Goal: Task Accomplishment & Management: Use online tool/utility

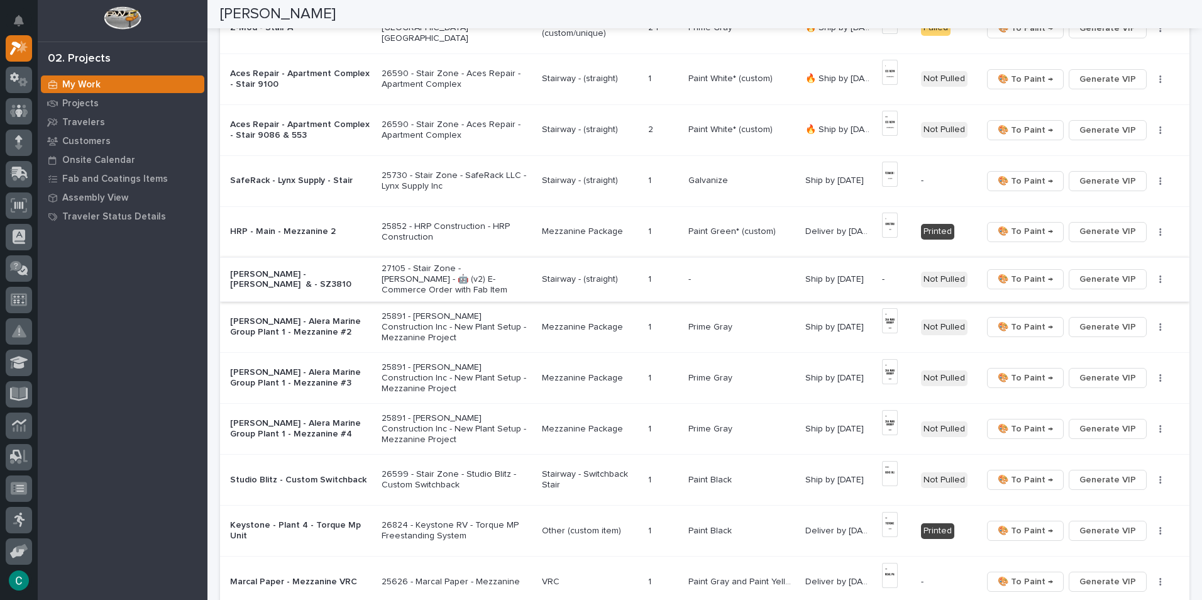
scroll to position [629, 0]
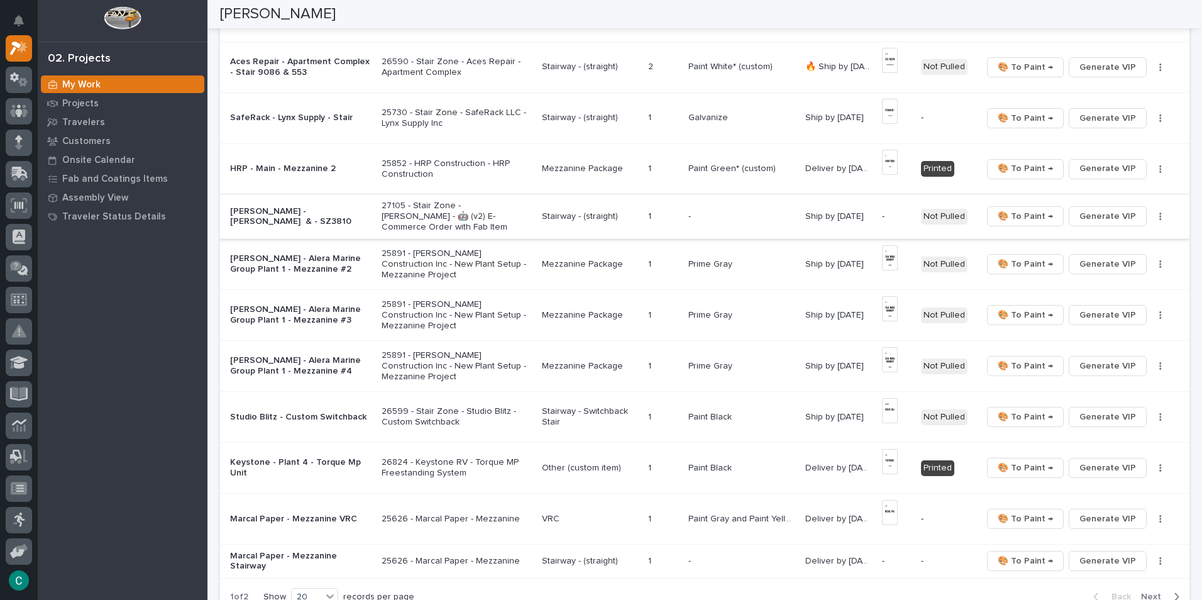
click at [1090, 219] on span "Generate VIP" at bounding box center [1107, 216] width 57 height 15
click at [482, 215] on p "27105 - Stair Zone - [PERSON_NAME] - 🤖 (v2) E-Commerce Order with Fab Item" at bounding box center [457, 216] width 150 height 31
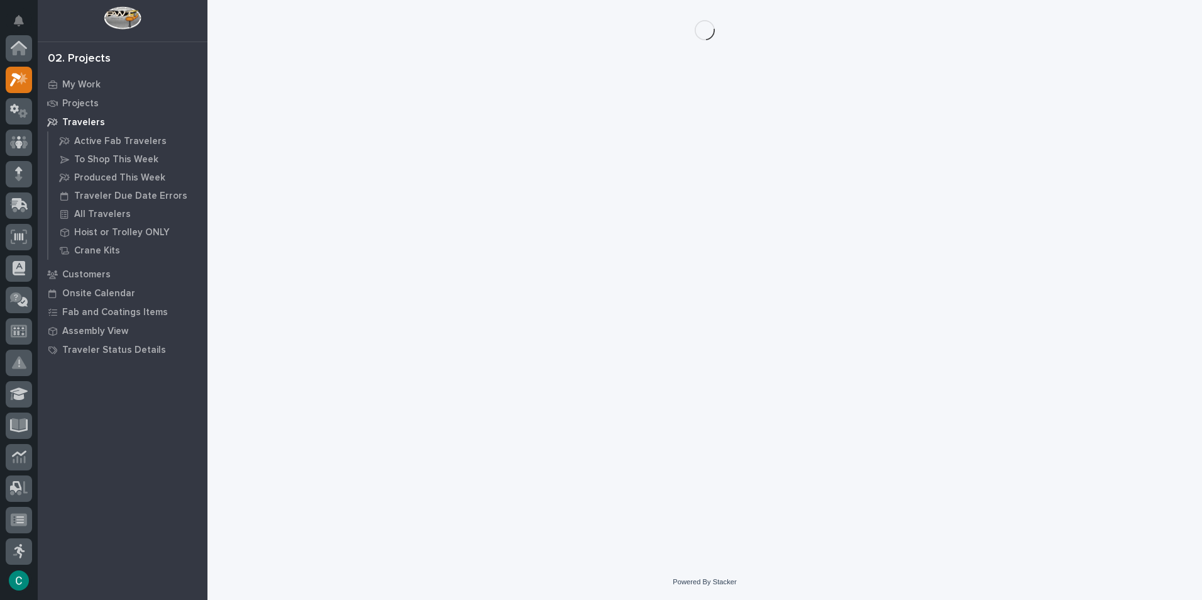
scroll to position [31, 0]
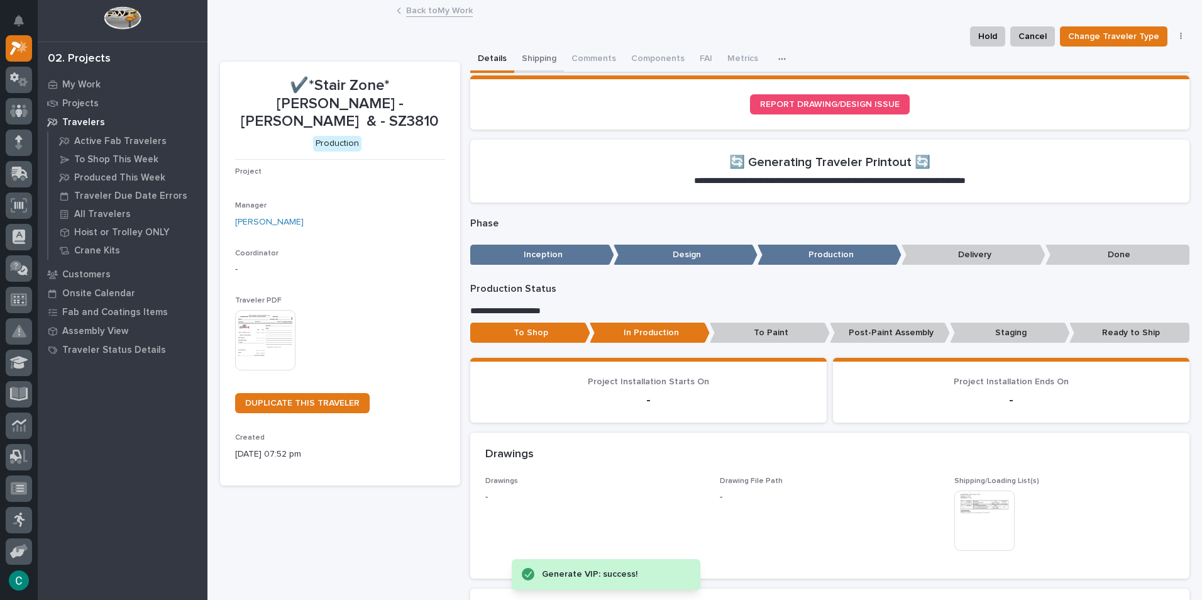
click at [524, 57] on button "Shipping" at bounding box center [539, 60] width 50 height 26
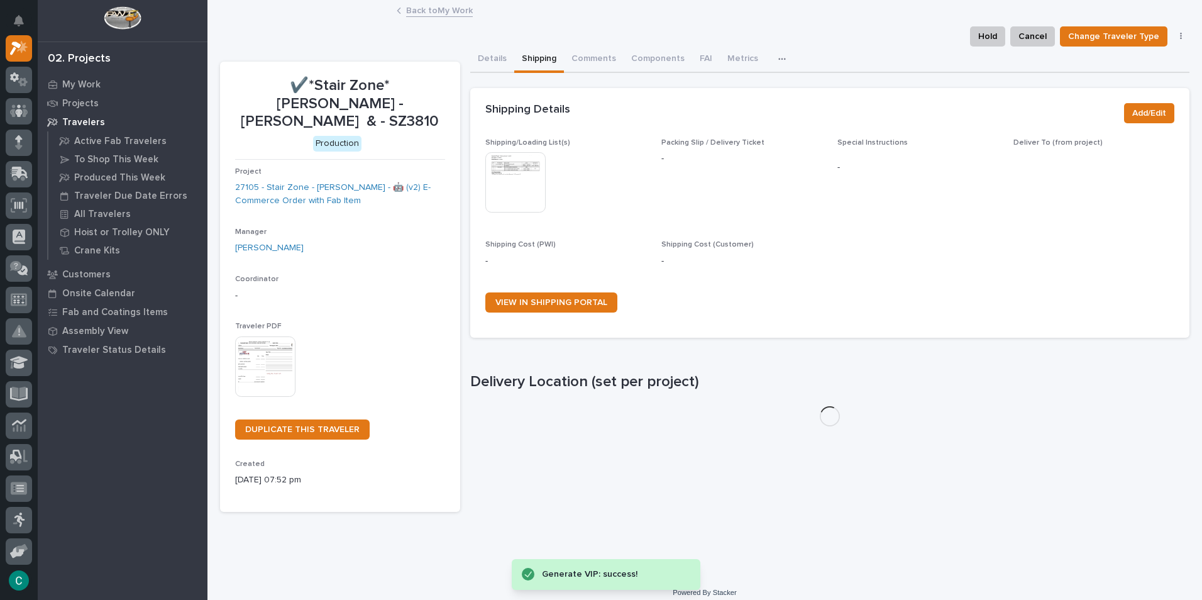
click at [524, 178] on img at bounding box center [515, 182] width 60 height 60
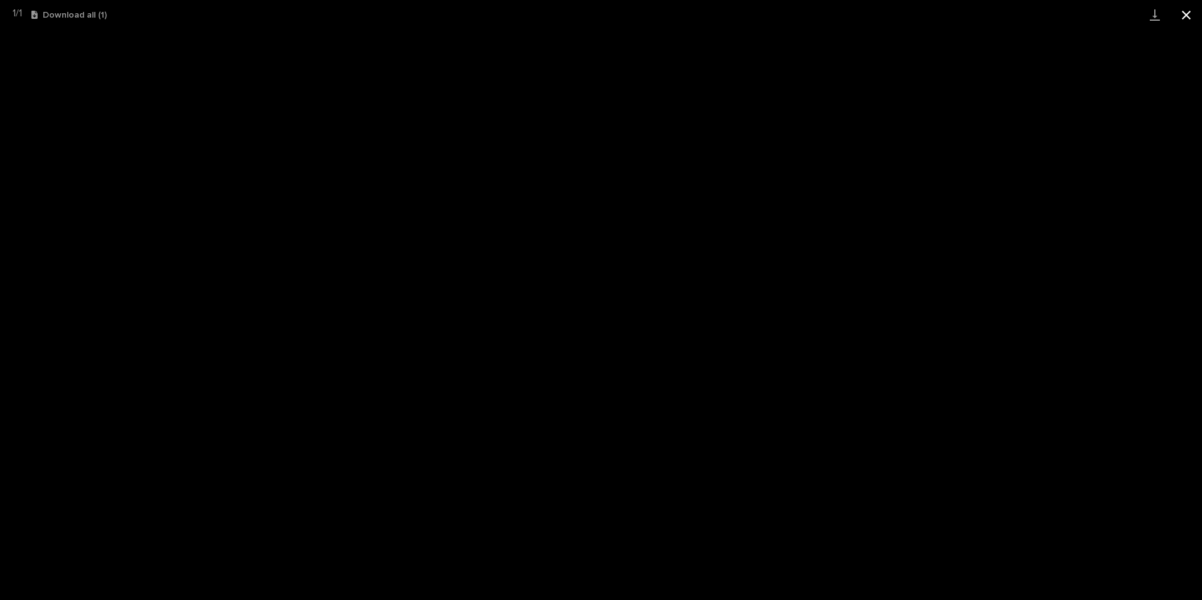
click at [1189, 13] on button "Close gallery" at bounding box center [1186, 15] width 31 height 30
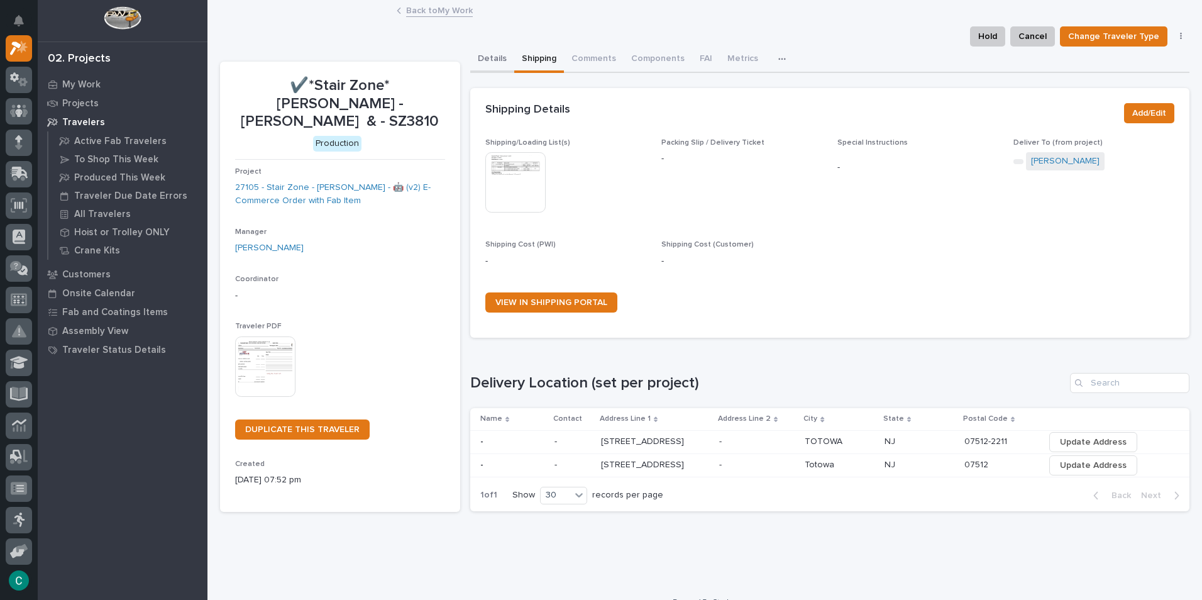
click at [487, 58] on button "Details" at bounding box center [492, 60] width 44 height 26
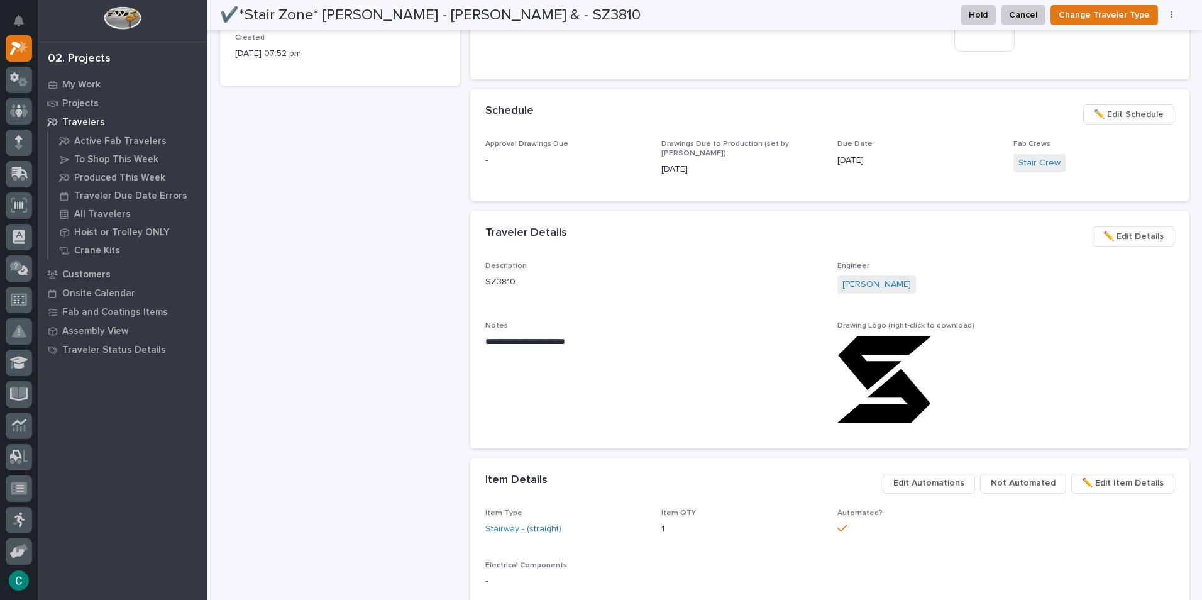
scroll to position [618, 0]
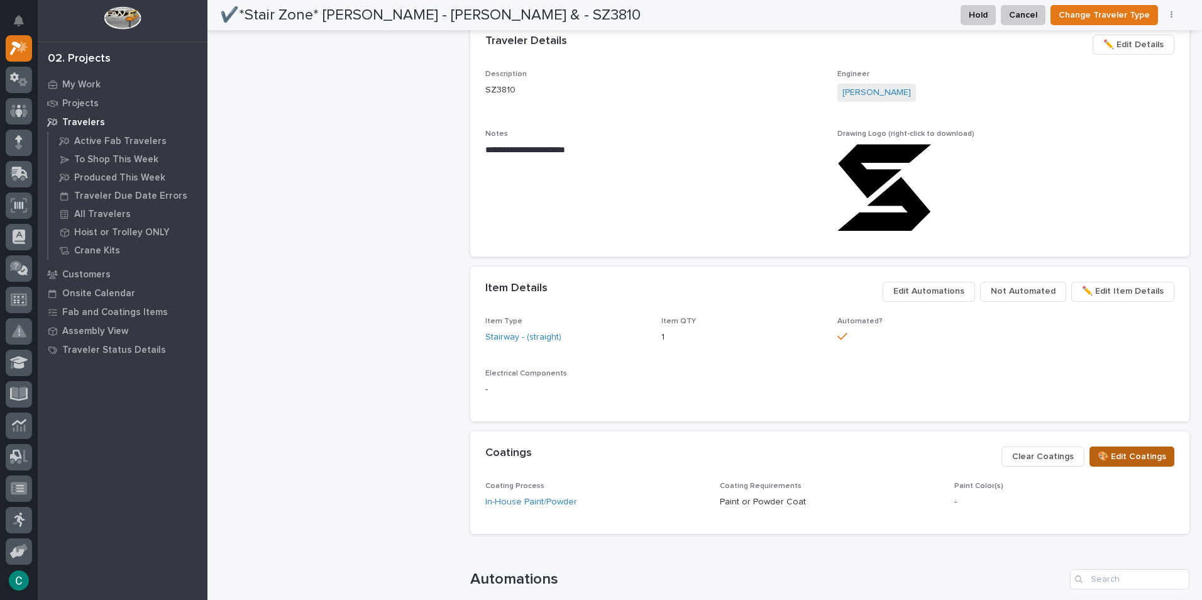
click at [1132, 446] on button "🎨 Edit Coatings" at bounding box center [1132, 456] width 85 height 20
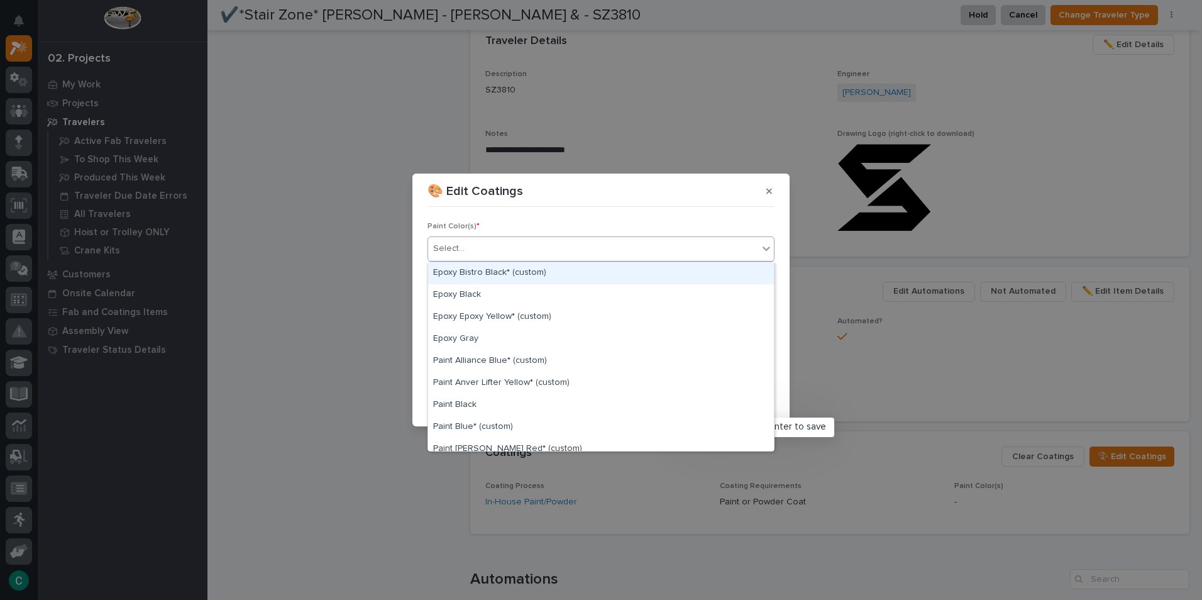
click at [575, 245] on div "Select..." at bounding box center [593, 248] width 330 height 21
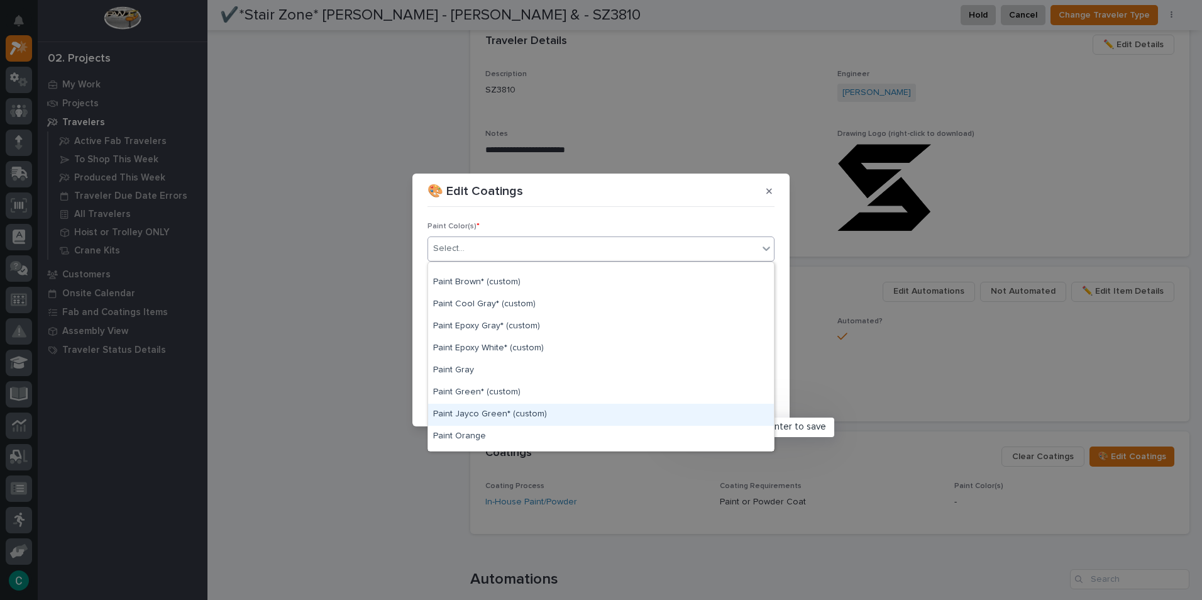
scroll to position [314, 0]
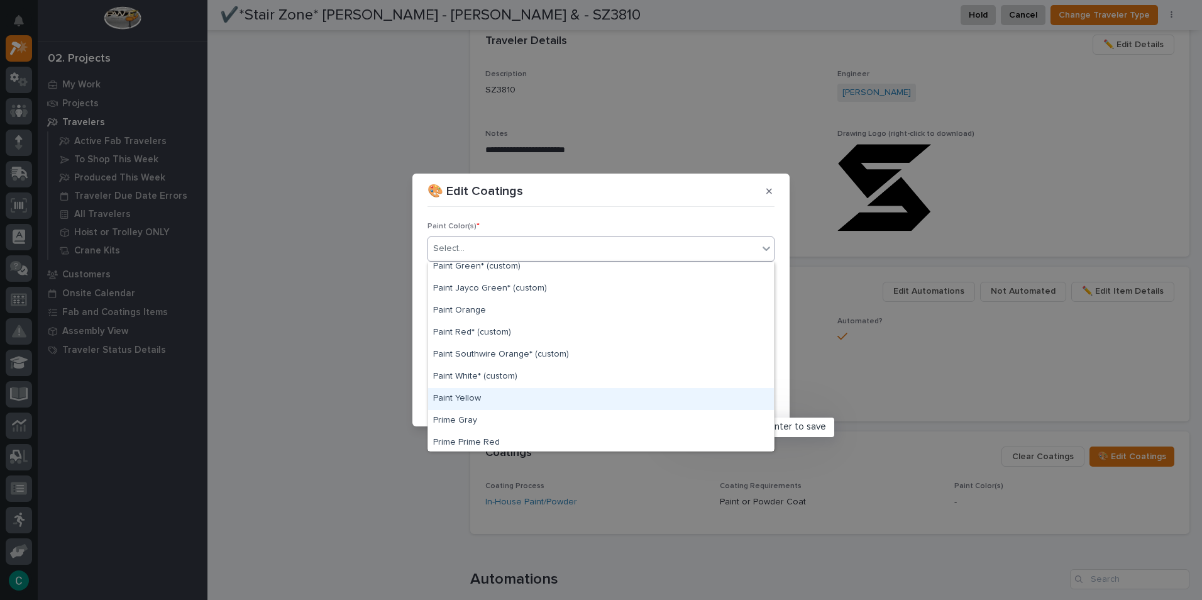
click at [534, 389] on div "Paint Yellow" at bounding box center [601, 399] width 346 height 22
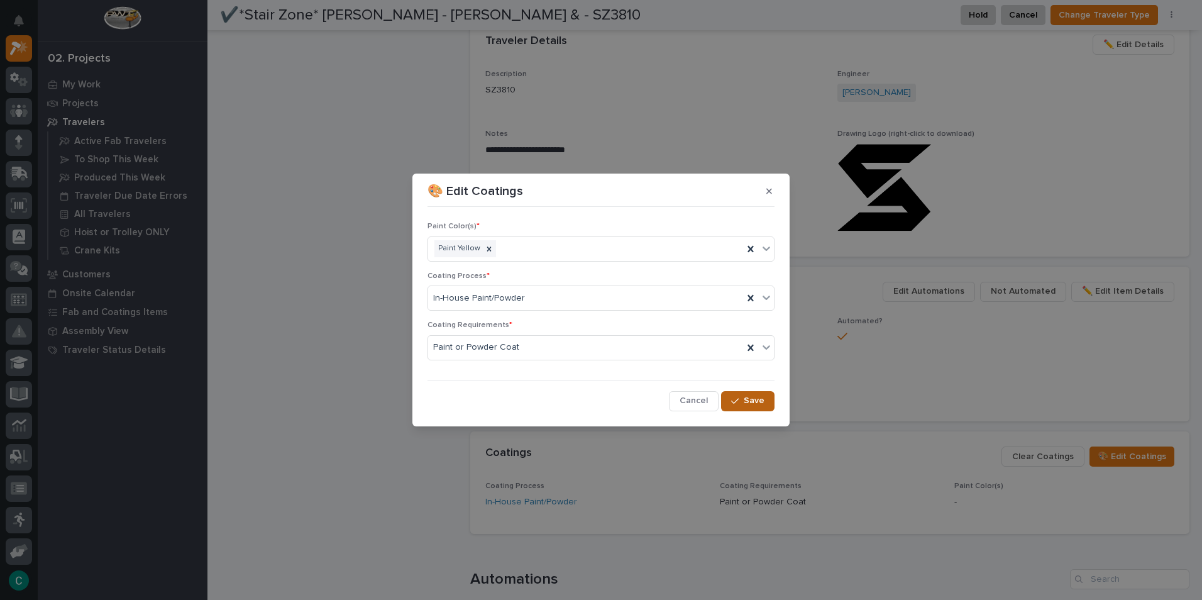
click at [747, 404] on span "Save" at bounding box center [754, 400] width 21 height 11
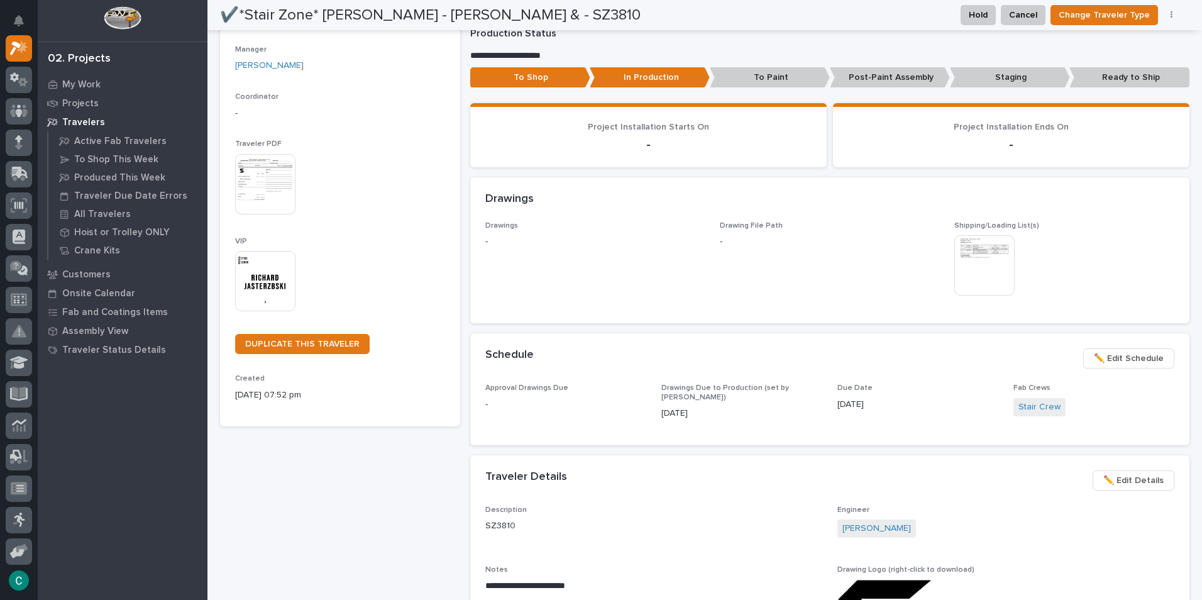
scroll to position [0, 0]
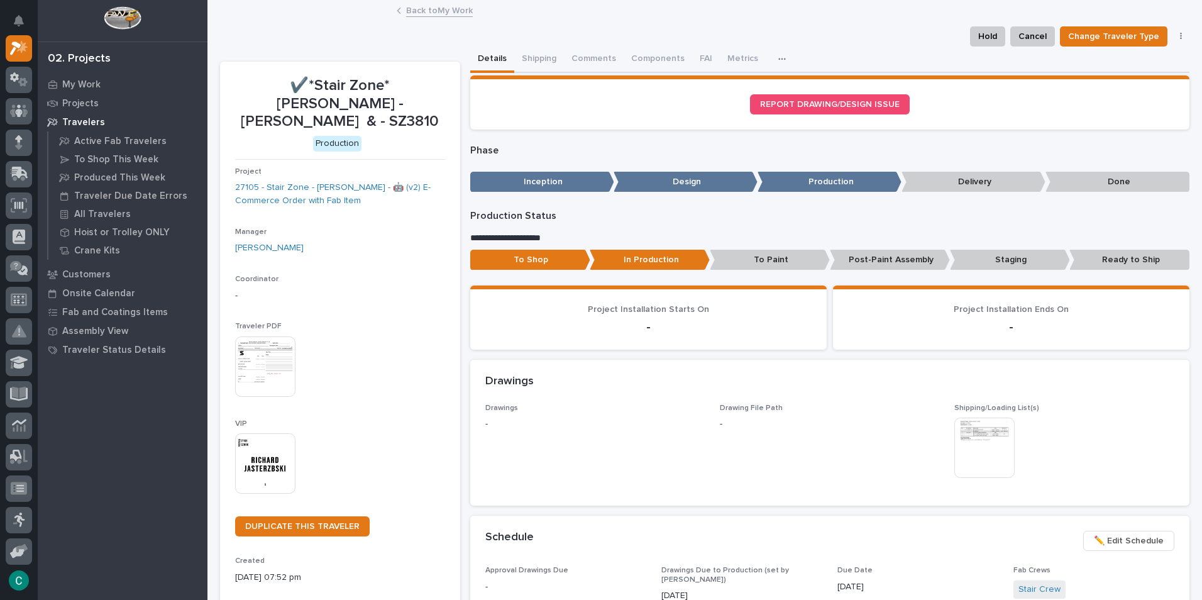
click at [419, 16] on link "Back to My Work" at bounding box center [439, 10] width 67 height 14
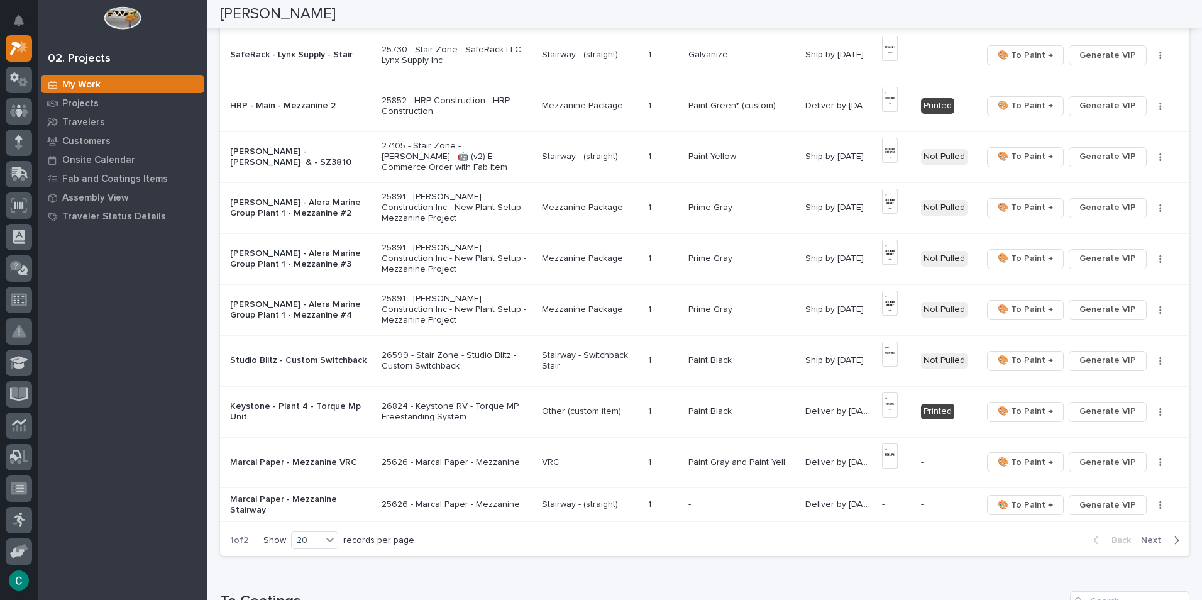
scroll to position [754, 0]
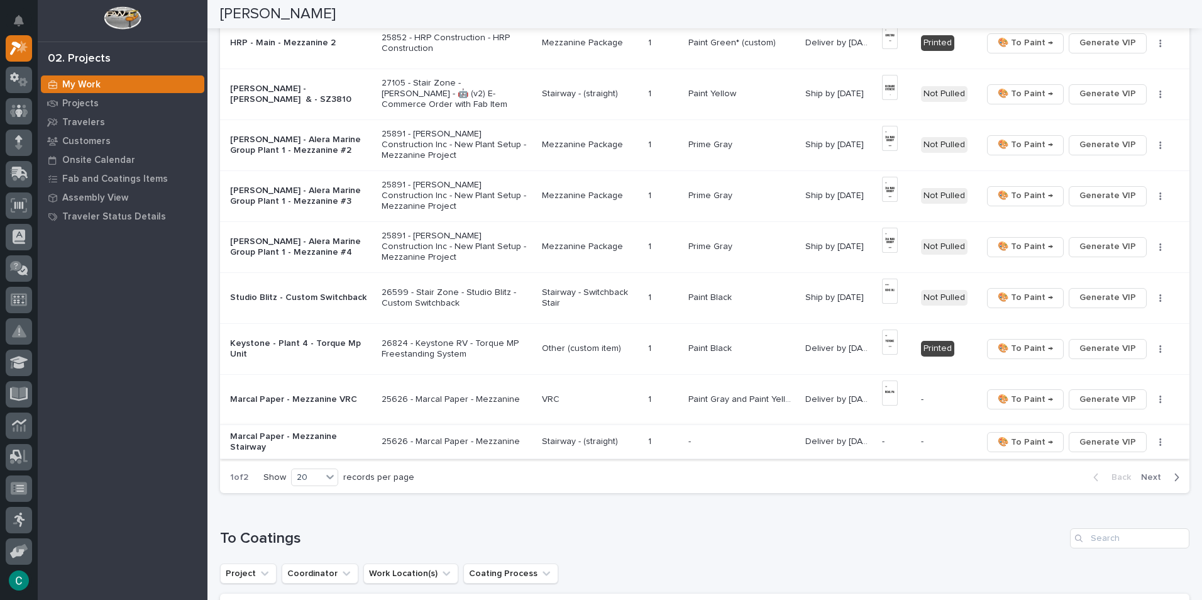
click at [1084, 439] on span "Generate VIP" at bounding box center [1107, 441] width 57 height 15
click at [571, 295] on p "Stairway - Switchback Stair" at bounding box center [590, 297] width 96 height 21
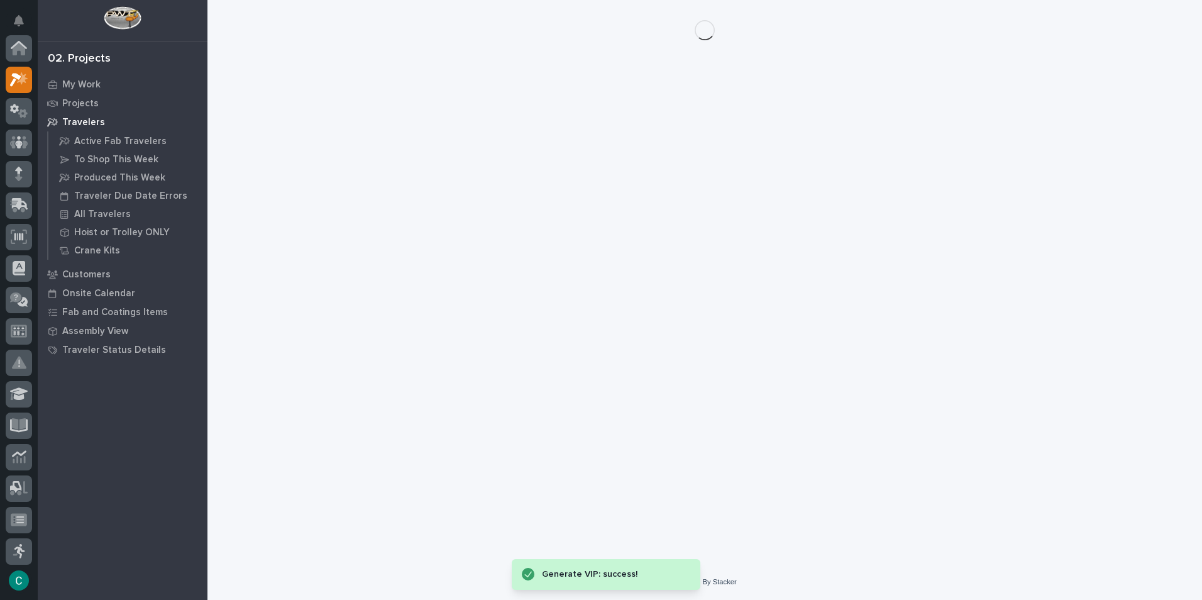
scroll to position [31, 0]
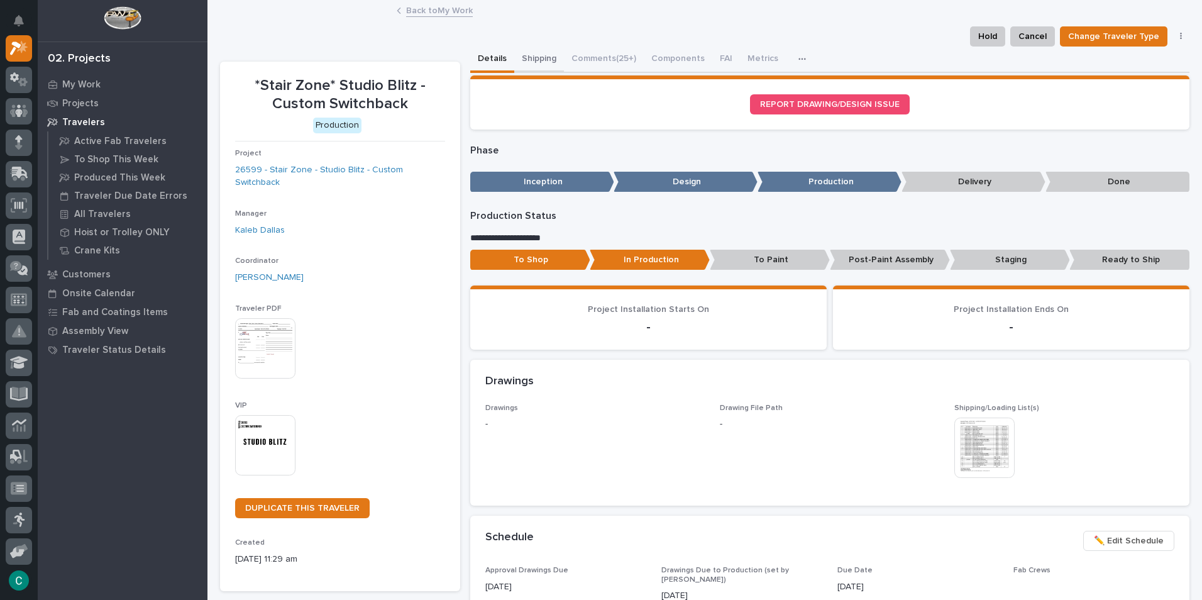
click at [527, 61] on button "Shipping" at bounding box center [539, 60] width 50 height 26
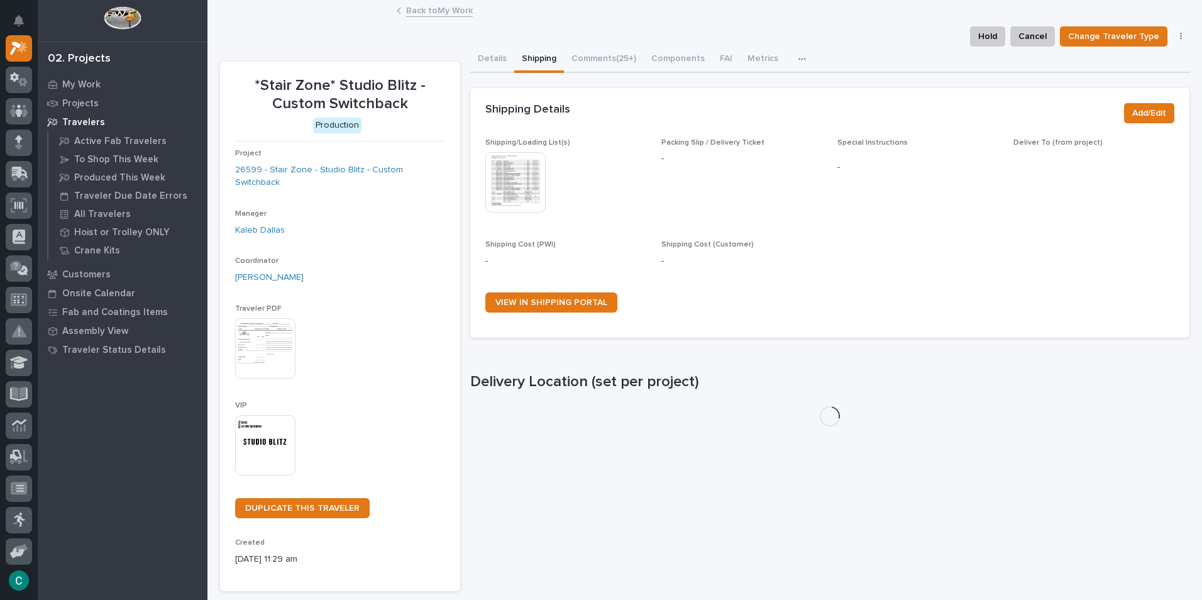
click at [505, 174] on img at bounding box center [515, 182] width 60 height 60
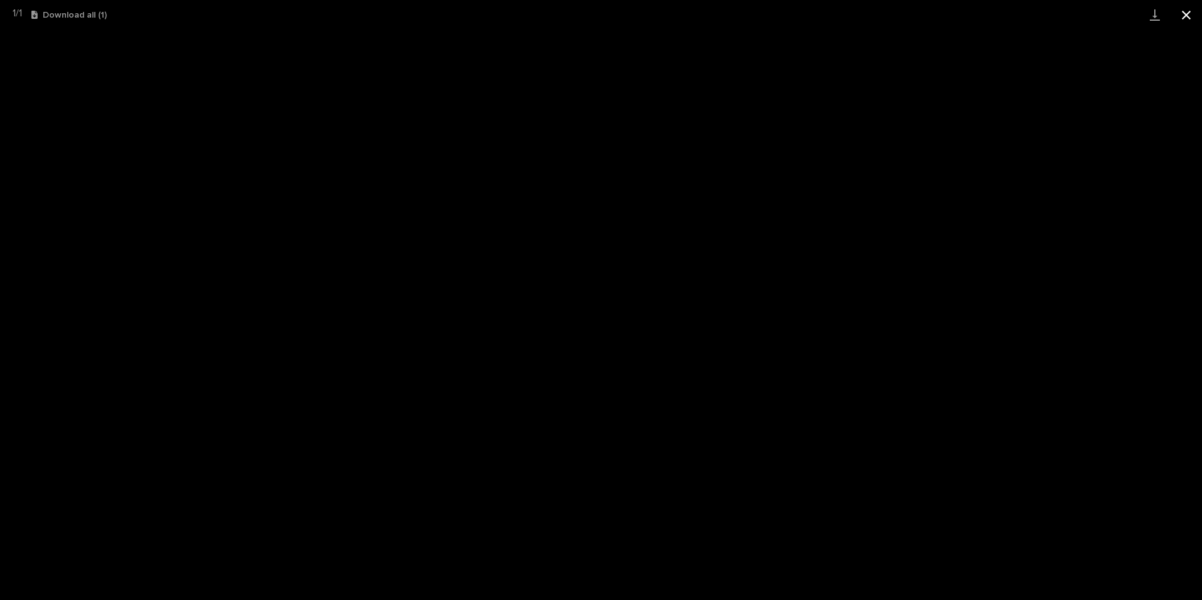
click at [1194, 9] on button "Close gallery" at bounding box center [1186, 15] width 31 height 30
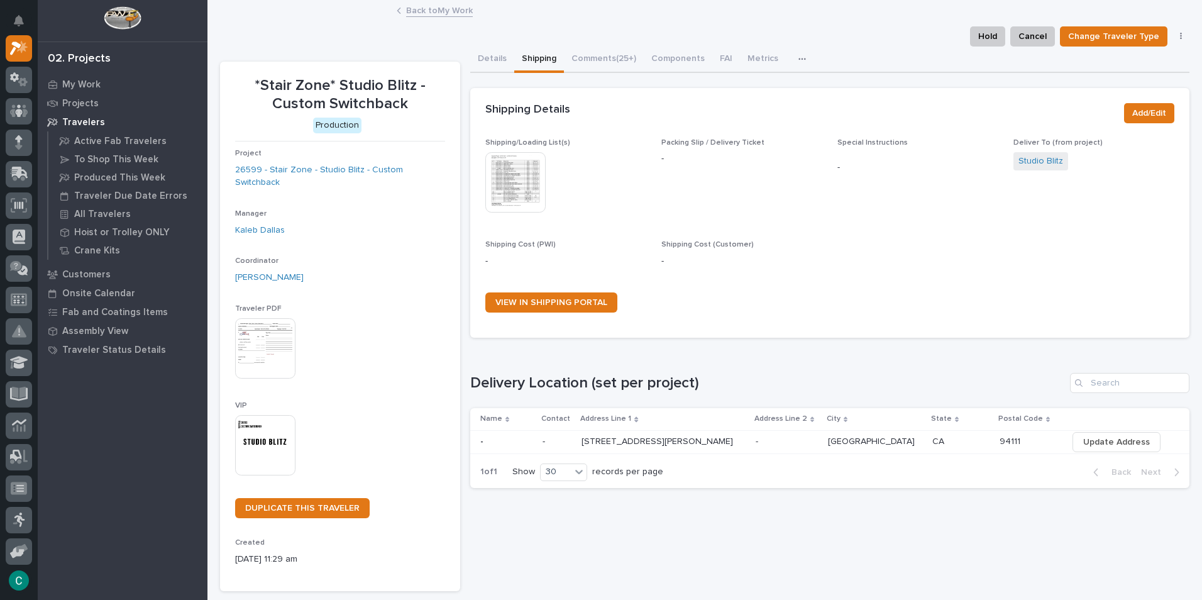
click at [421, 6] on link "Back to My Work" at bounding box center [439, 10] width 67 height 14
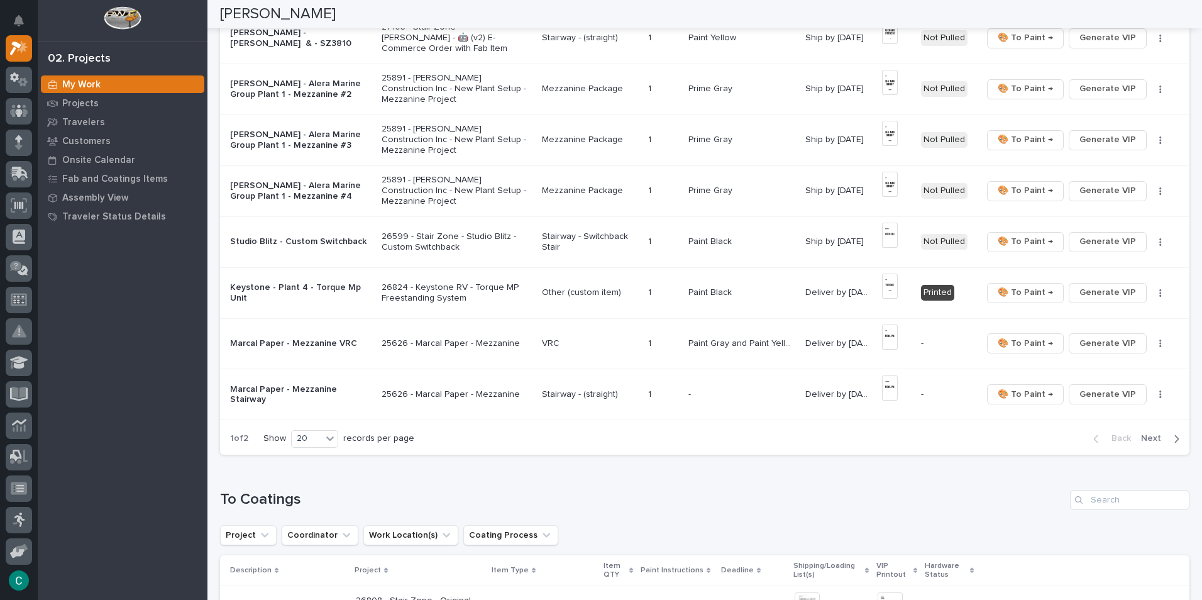
scroll to position [817, 0]
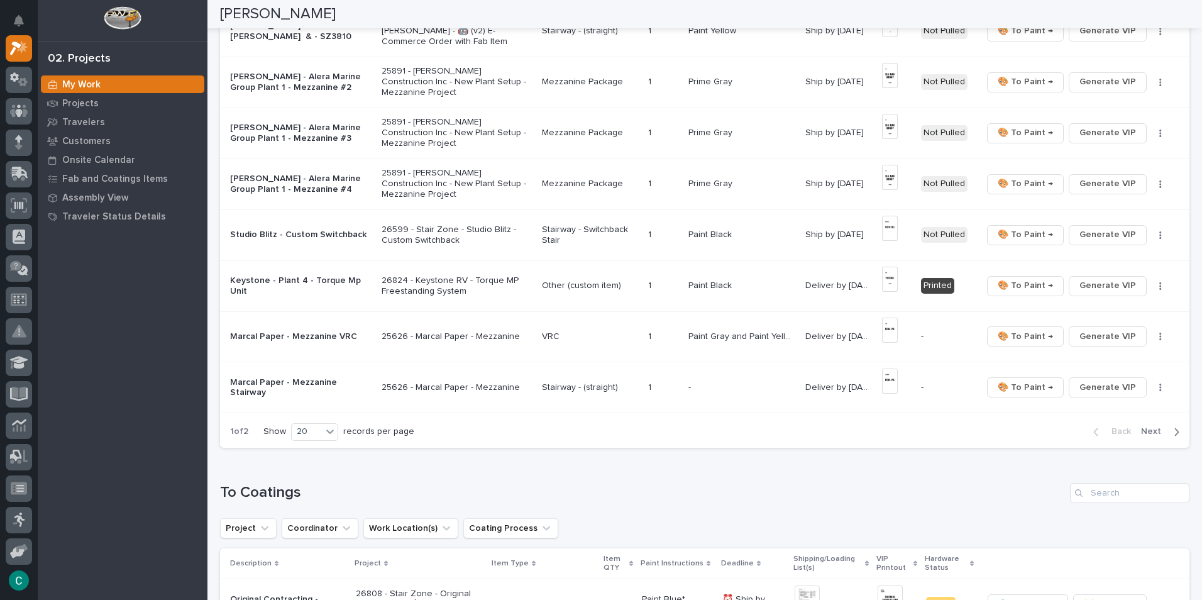
click at [570, 390] on p "Stairway - (straight)" at bounding box center [590, 387] width 96 height 11
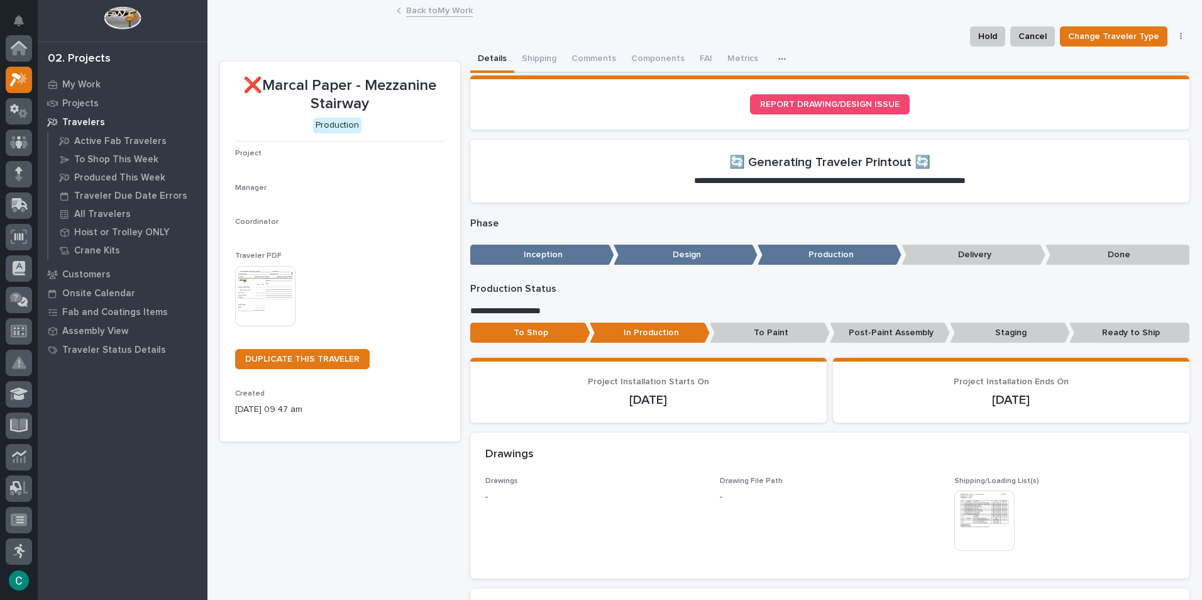
scroll to position [31, 0]
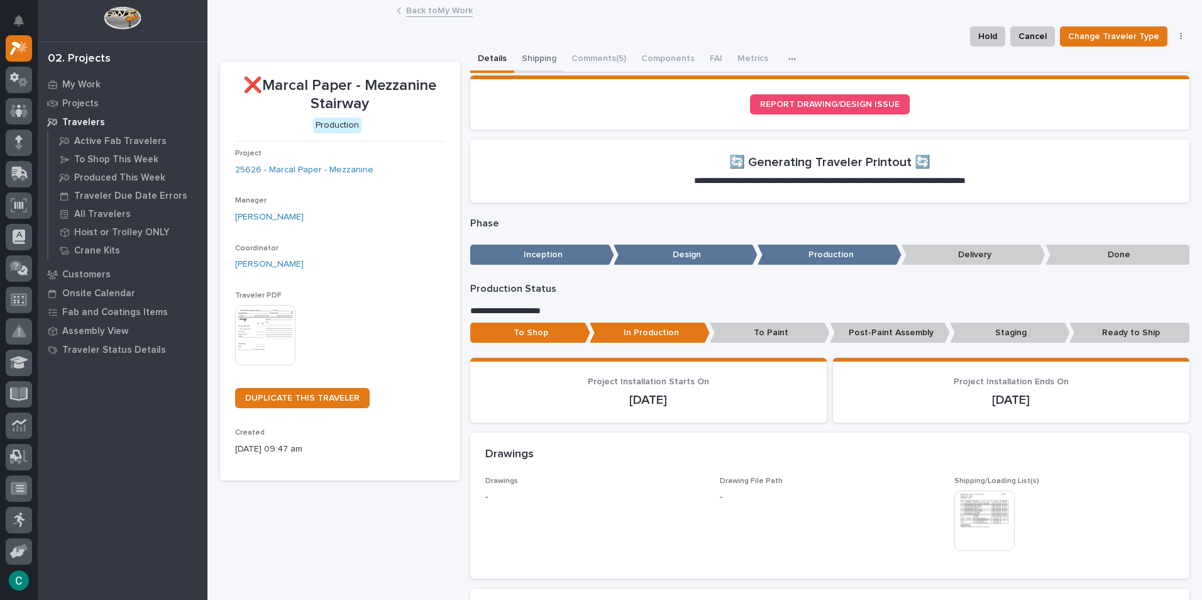
click at [529, 59] on button "Shipping" at bounding box center [539, 60] width 50 height 26
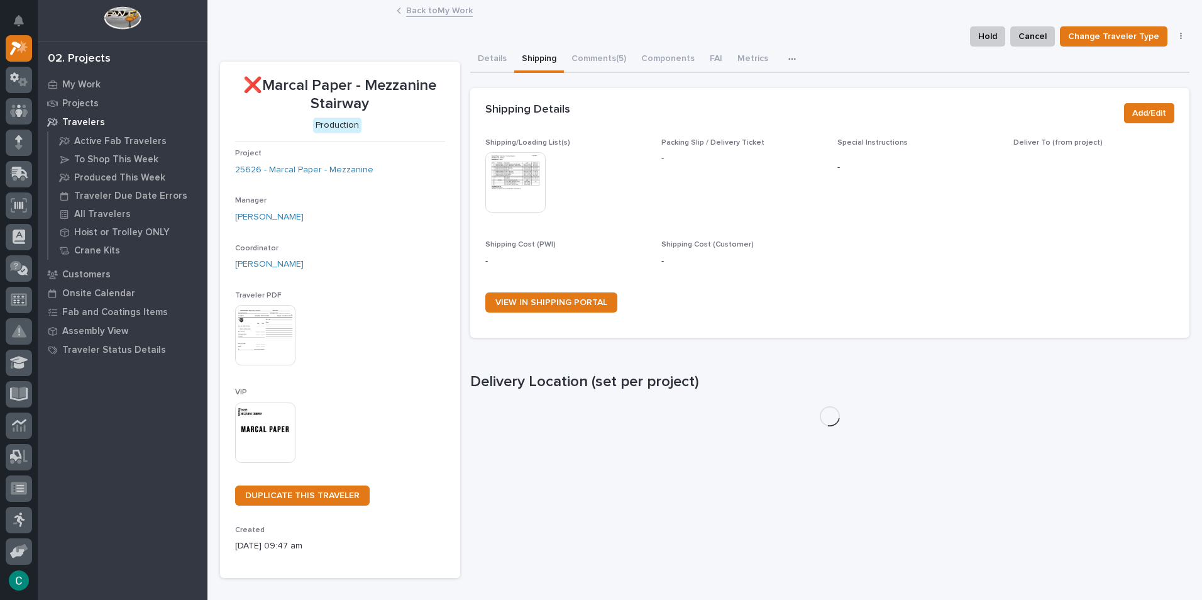
click at [522, 181] on img at bounding box center [515, 182] width 60 height 60
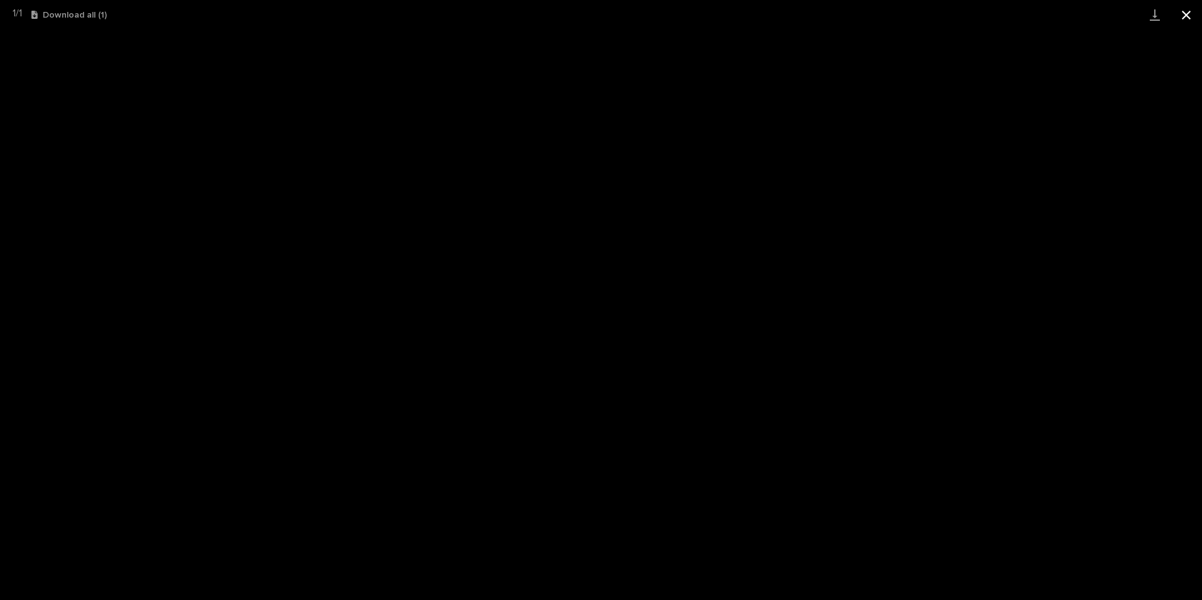
click at [1186, 18] on button "Close gallery" at bounding box center [1186, 15] width 31 height 30
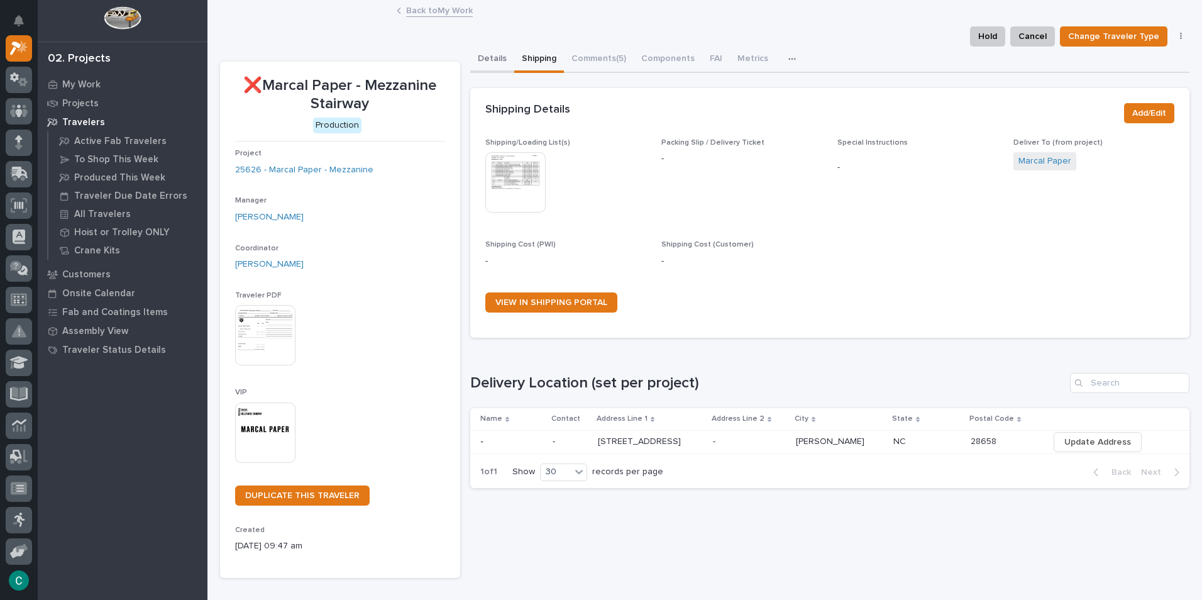
click at [477, 59] on button "Details" at bounding box center [492, 60] width 44 height 26
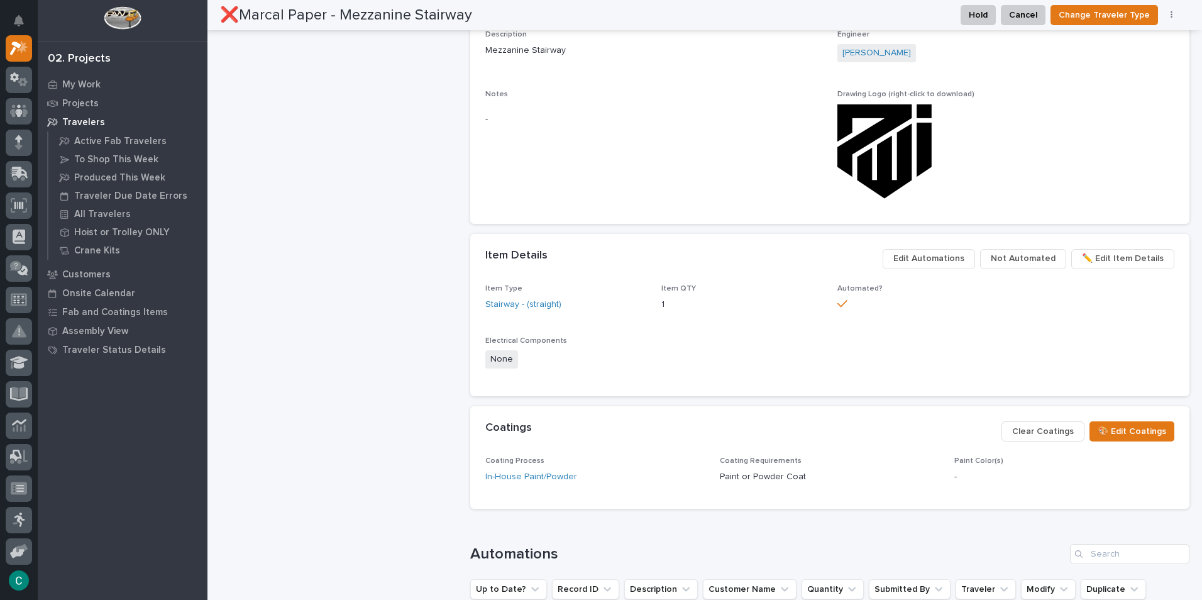
scroll to position [754, 0]
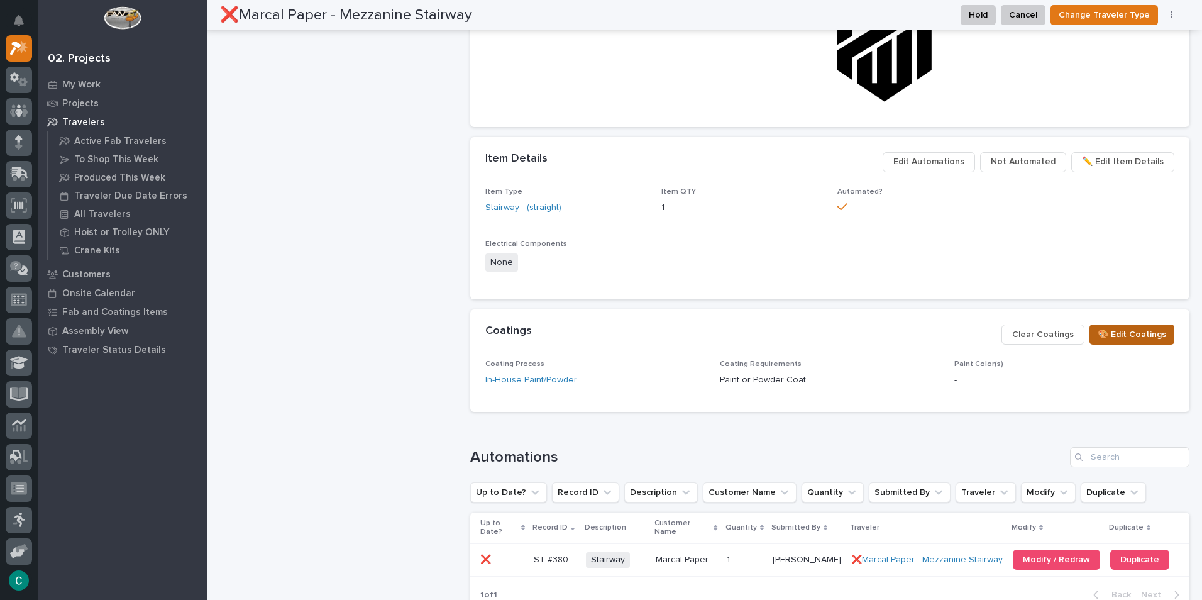
click at [1105, 331] on span "🎨 Edit Coatings" at bounding box center [1132, 334] width 69 height 15
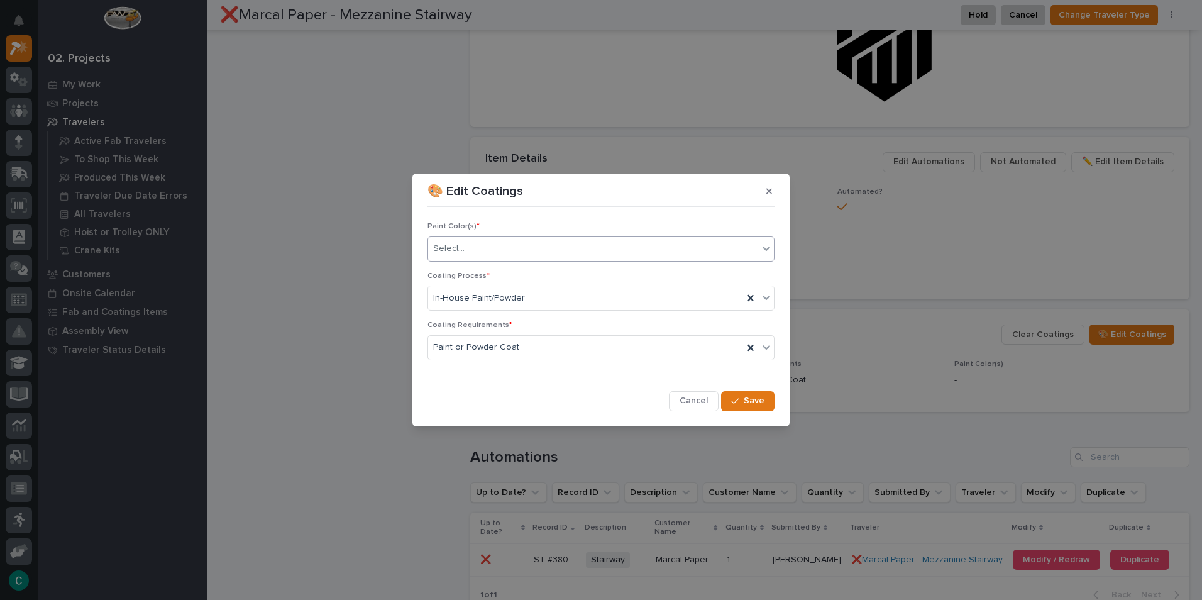
click at [497, 245] on div "Select..." at bounding box center [593, 248] width 330 height 21
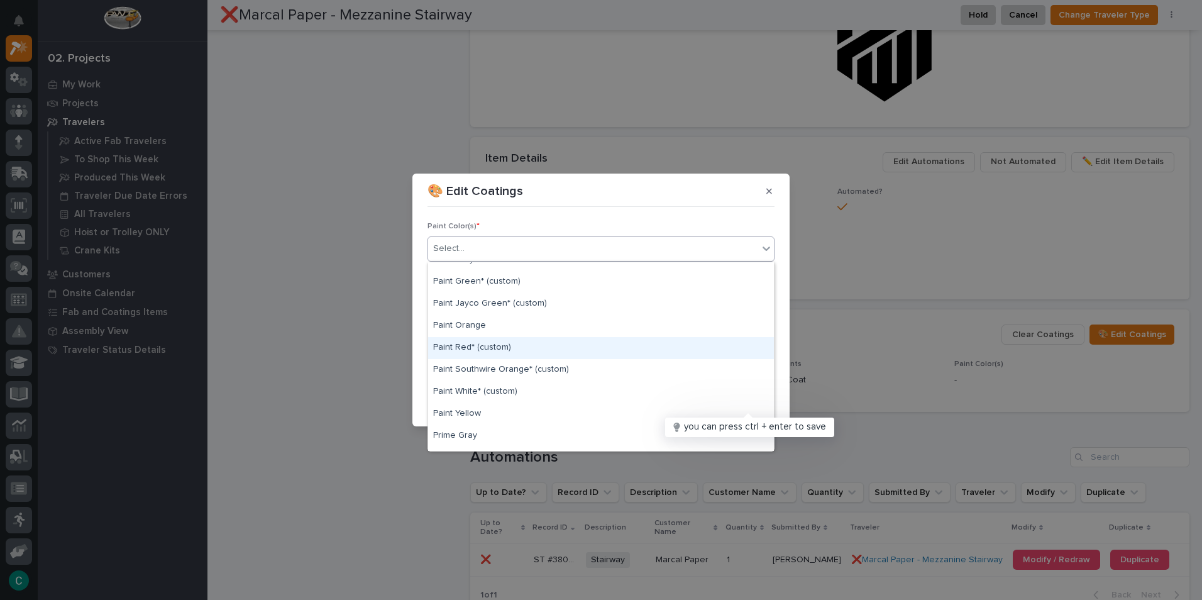
scroll to position [377, 0]
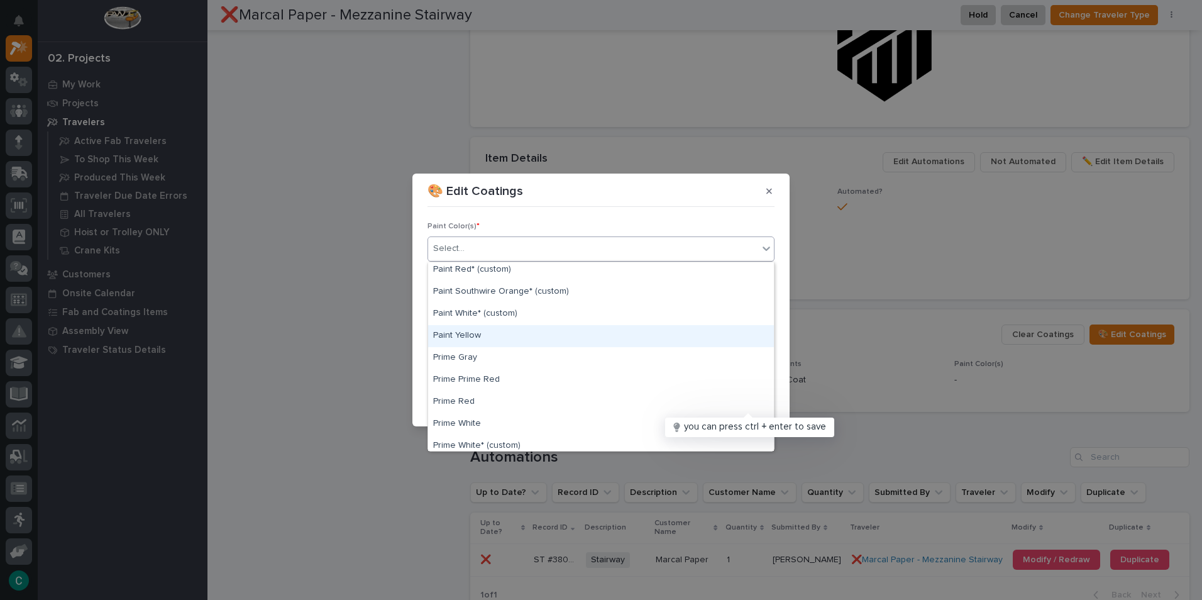
click at [560, 340] on div "Paint Yellow" at bounding box center [601, 336] width 346 height 22
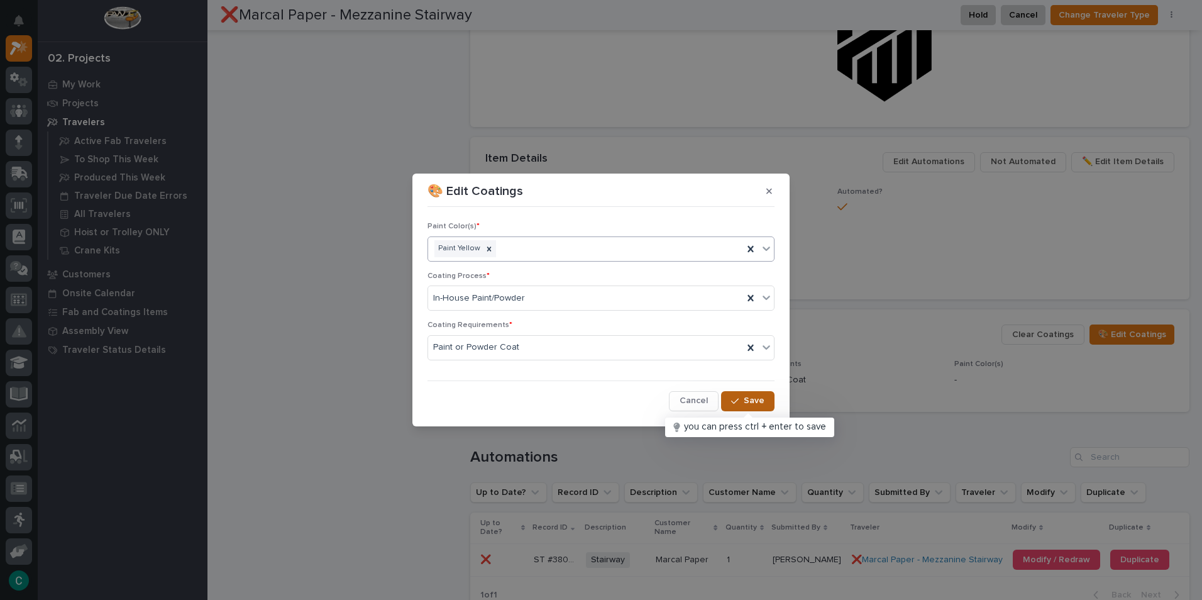
click at [744, 394] on button "Save" at bounding box center [747, 401] width 53 height 20
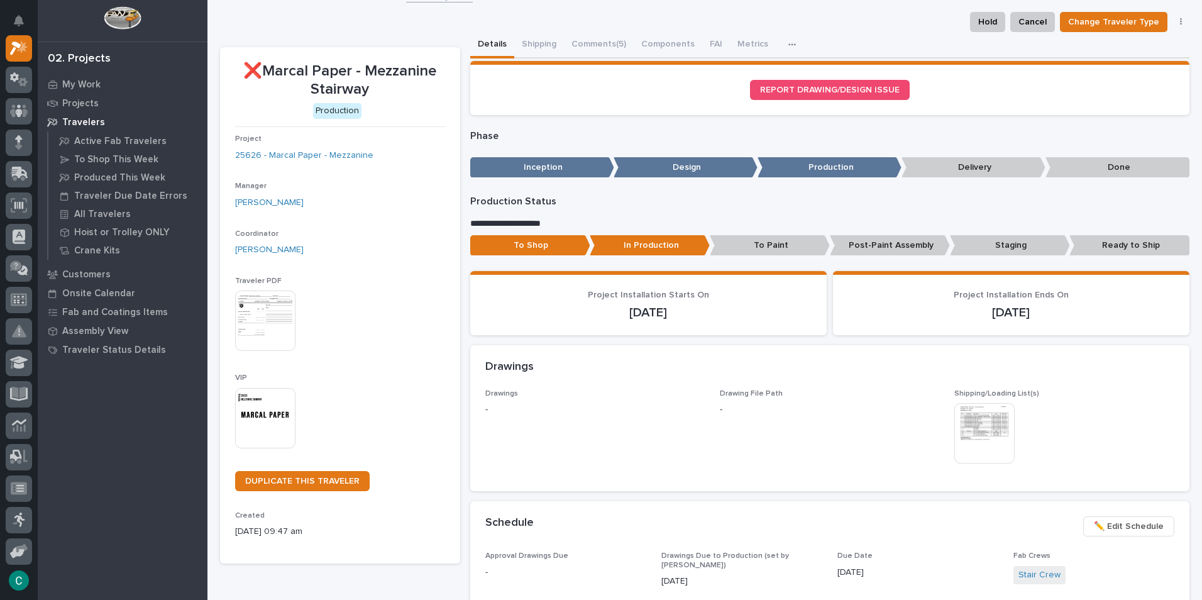
scroll to position [0, 0]
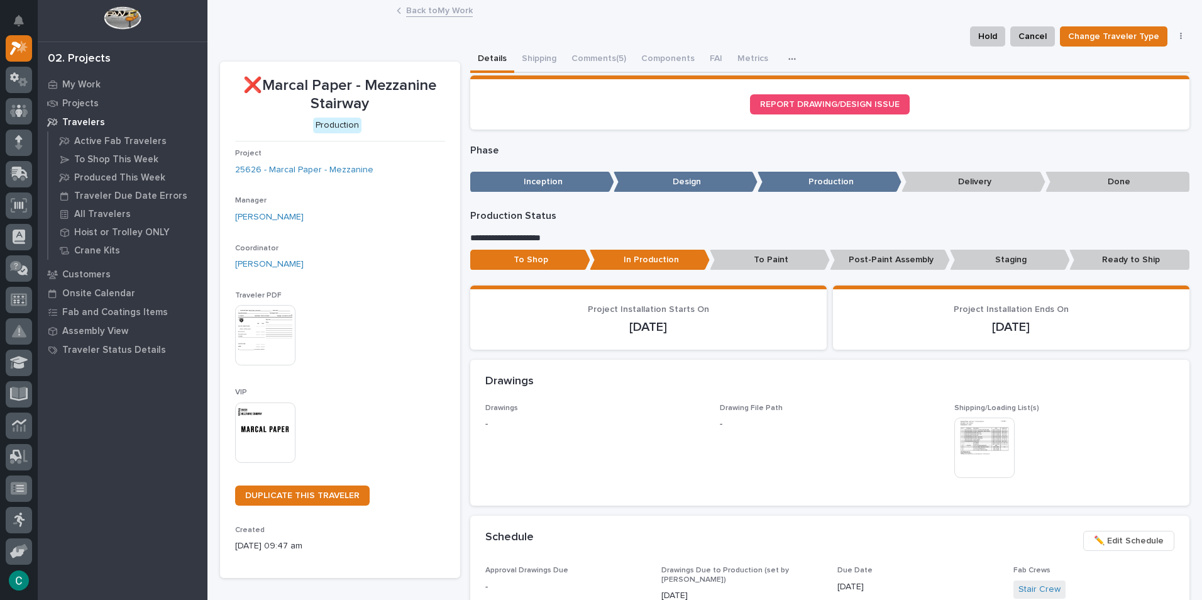
click at [453, 13] on link "Back to My Work" at bounding box center [439, 10] width 67 height 14
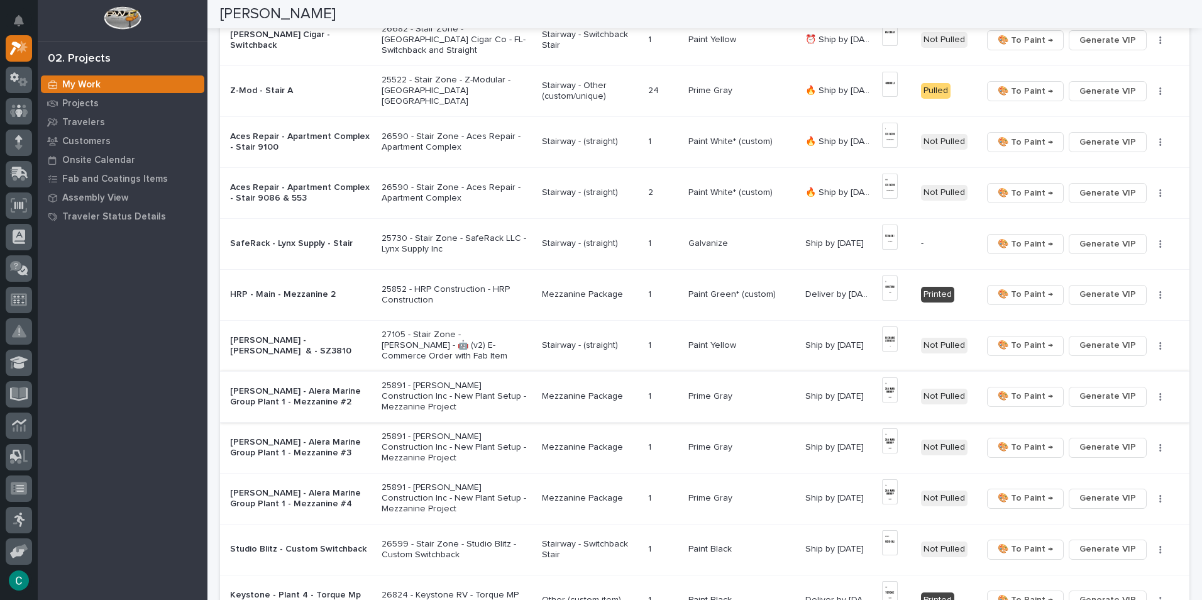
scroll to position [754, 0]
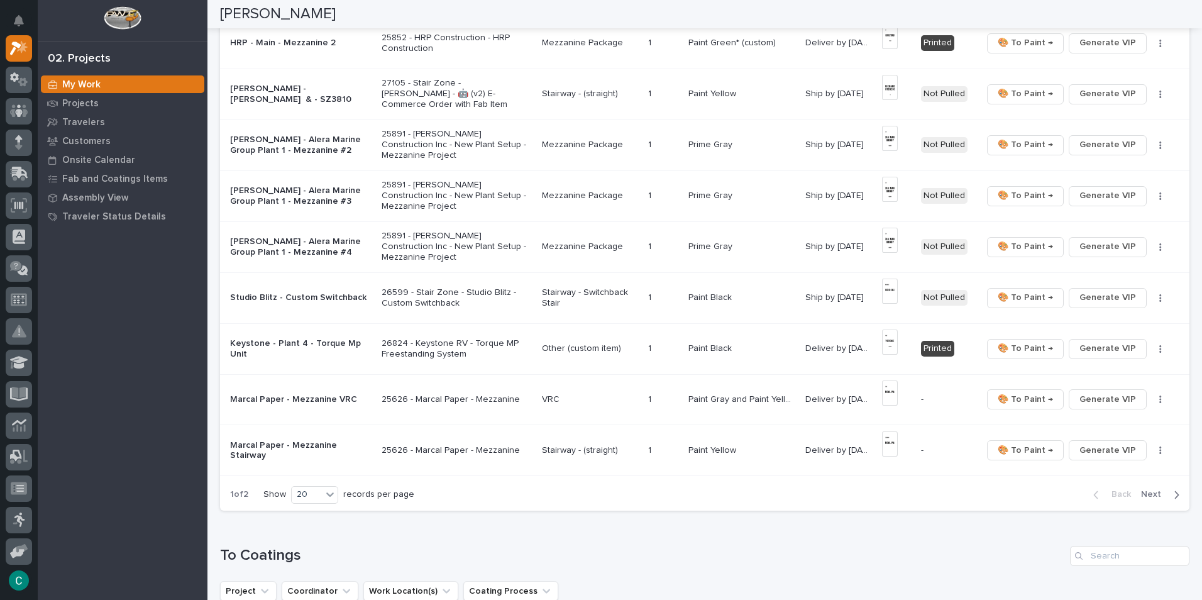
click at [1148, 493] on span "Next" at bounding box center [1155, 493] width 28 height 11
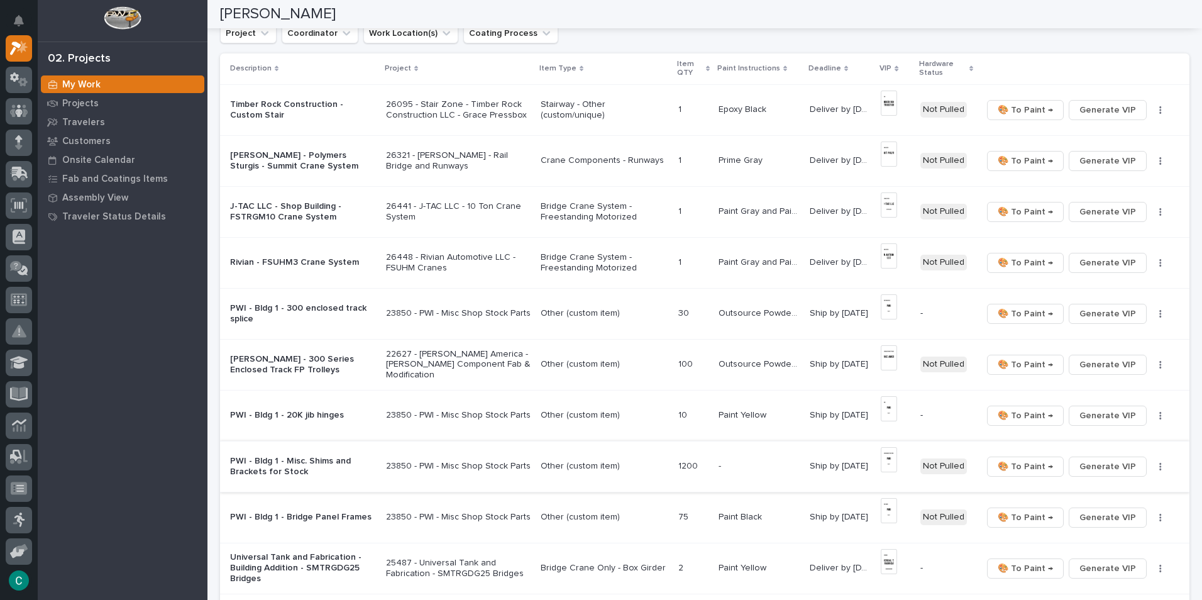
scroll to position [0, 0]
